Goal: Find contact information: Find contact information

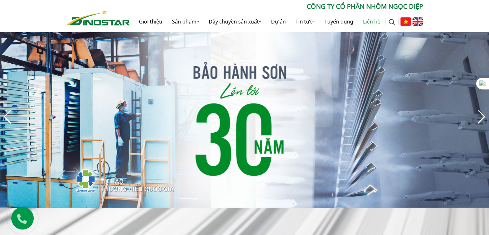
click at [368, 21] on link "Liên hệ" at bounding box center [371, 21] width 27 height 21
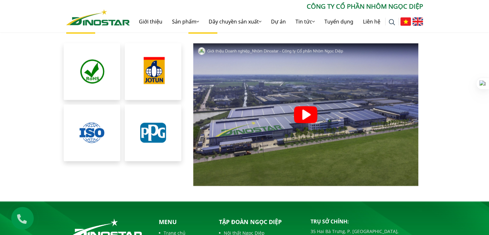
scroll to position [1265, 0]
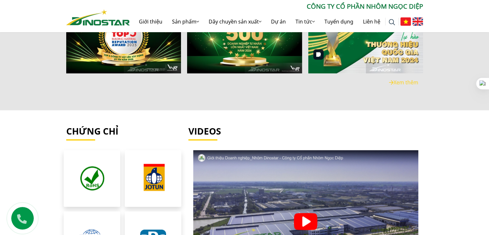
click at [351, 6] on p "CÔNG TY CỔ PHẦN NHÔM NGỌC DIỆP" at bounding box center [276, 7] width 293 height 10
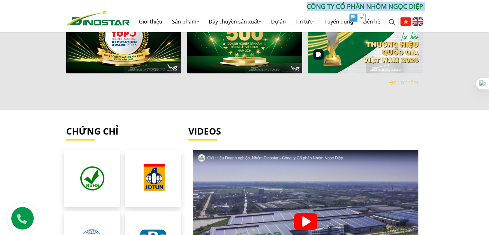
click at [351, 6] on p "CÔNG TY CỔ PHẦN NHÔM NGỌC DIỆP" at bounding box center [276, 7] width 293 height 10
copy div "CÔNG TY CỔ PHẦN NHÔM NGỌC DIỆP"
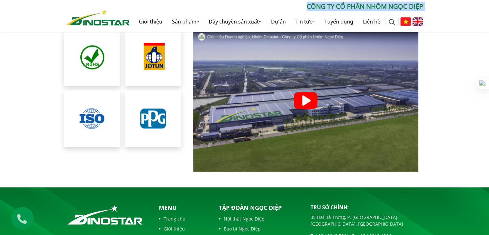
scroll to position [1479, 0]
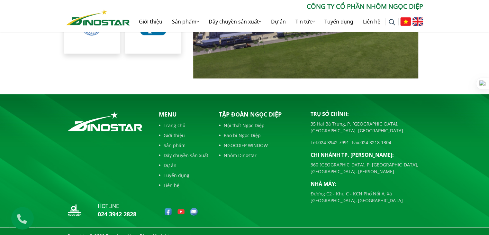
click at [334, 120] on p "35 Hai Bà Trưng, P. [GEOGRAPHIC_DATA], [GEOGRAPHIC_DATA]. [GEOGRAPHIC_DATA]" at bounding box center [367, 127] width 113 height 14
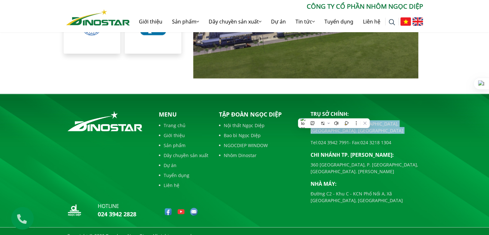
click at [334, 120] on p "35 Hai Bà Trưng, P. [GEOGRAPHIC_DATA], [GEOGRAPHIC_DATA]. [GEOGRAPHIC_DATA]" at bounding box center [367, 127] width 113 height 14
copy div "35 Hai Bà Trưng, P. [GEOGRAPHIC_DATA], [GEOGRAPHIC_DATA]. [GEOGRAPHIC_DATA]"
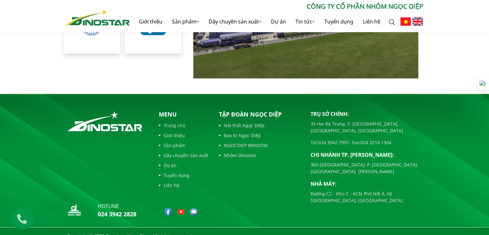
drag, startPoint x: 326, startPoint y: 122, endPoint x: 329, endPoint y: 132, distance: 10.1
click at [326, 122] on div "Trụ sở chính: 35 Hai Bà Trưng, P. Cửa Nam, Tp. Hà Nội Tel: 024 3942 7991 - Fax:…" at bounding box center [367, 157] width 113 height 94
click at [335, 161] on p "360 [GEOGRAPHIC_DATA], P. [GEOGRAPHIC_DATA], [GEOGRAPHIC_DATA]. [PERSON_NAME]" at bounding box center [367, 168] width 113 height 14
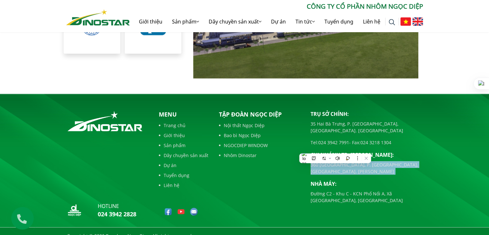
click at [335, 161] on p "360 [GEOGRAPHIC_DATA], P. [GEOGRAPHIC_DATA], [GEOGRAPHIC_DATA]. [PERSON_NAME]" at bounding box center [367, 168] width 113 height 14
copy div "360 [GEOGRAPHIC_DATA], P. [GEOGRAPHIC_DATA], [GEOGRAPHIC_DATA]. [PERSON_NAME]"
